Goal: Find specific page/section

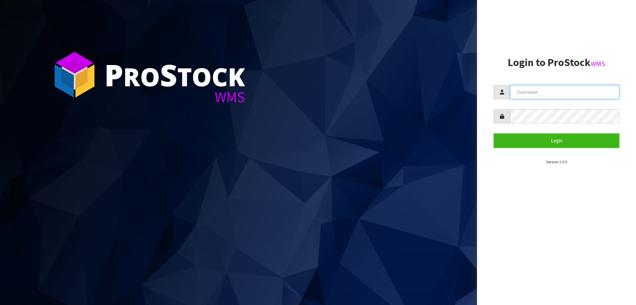
click at [571, 90] on input "text" at bounding box center [564, 92] width 109 height 14
type input "KitchenAid"
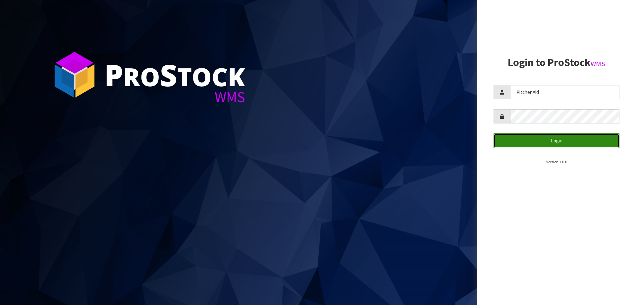
click at [541, 147] on button "Login" at bounding box center [557, 140] width 126 height 14
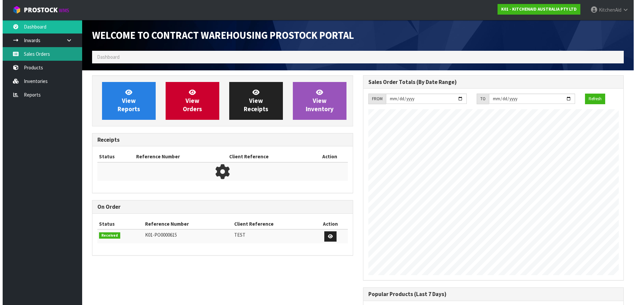
scroll to position [367, 271]
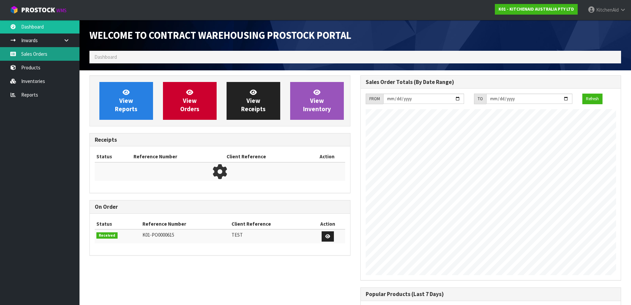
click at [37, 55] on link "Sales Orders" at bounding box center [40, 54] width 80 height 14
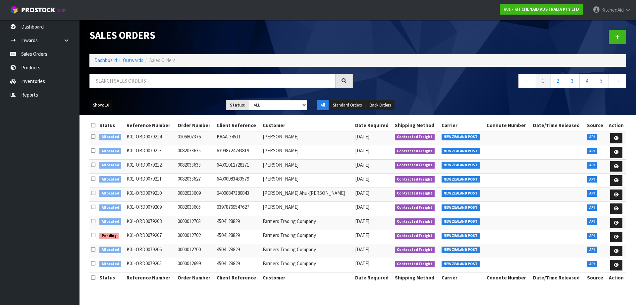
click at [107, 105] on button "Show: 10" at bounding box center [100, 105] width 23 height 11
click at [112, 134] on link "25" at bounding box center [116, 135] width 52 height 9
click at [36, 69] on link "Products" at bounding box center [40, 68] width 80 height 14
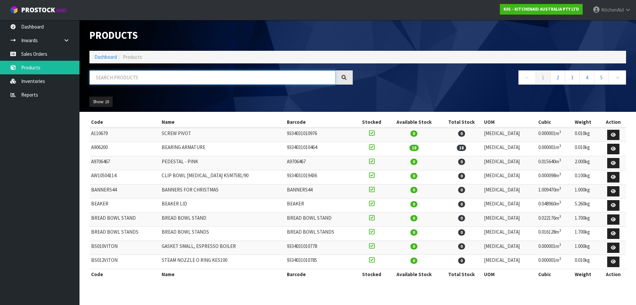
click at [125, 79] on input "text" at bounding box center [212, 77] width 246 height 14
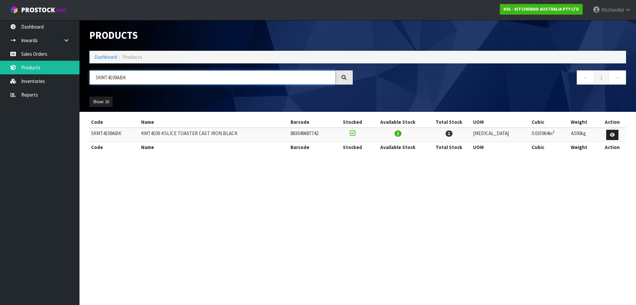
type input "5KMT4109ABK"
